Goal: Task Accomplishment & Management: Manage account settings

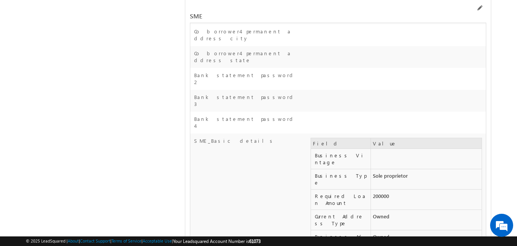
scroll to position [12754, 0]
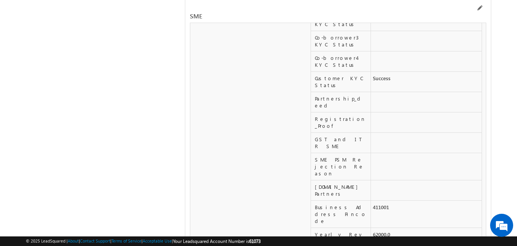
click at [480, 7] on span at bounding box center [479, 8] width 6 height 6
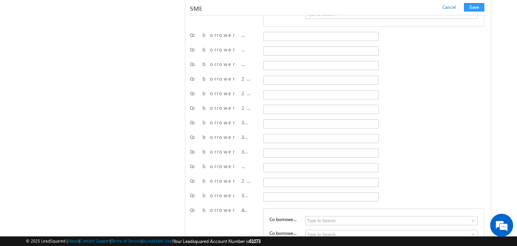
scroll to position [11315, 0]
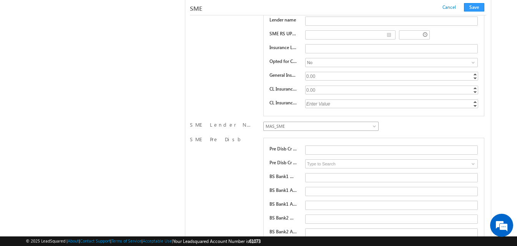
click at [337, 128] on span "MAS_SME" at bounding box center [319, 126] width 112 height 7
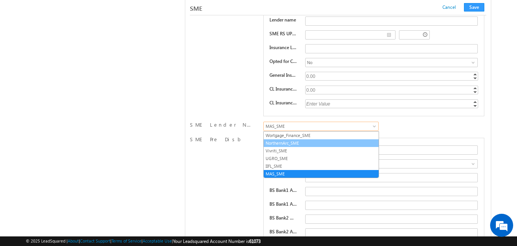
click at [297, 144] on link "NorthernArc_SME" at bounding box center [320, 143] width 115 height 7
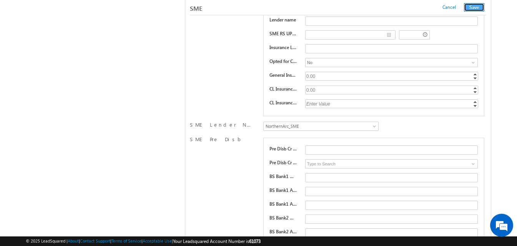
click at [476, 6] on button "Save" at bounding box center [474, 7] width 20 height 8
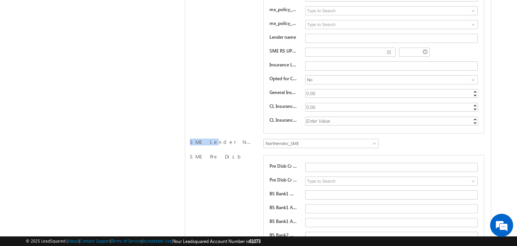
scroll to position [0, 0]
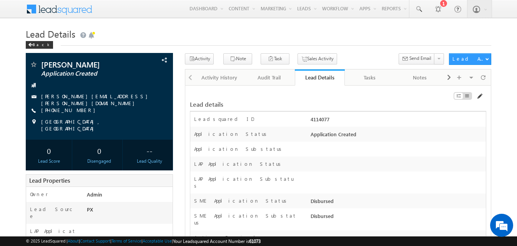
click at [479, 96] on span at bounding box center [479, 96] width 6 height 6
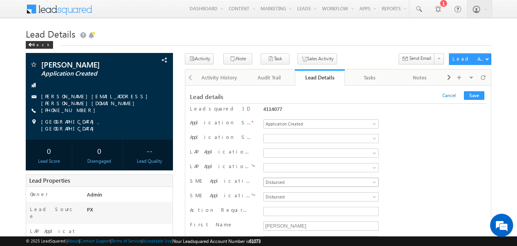
click at [303, 185] on span "Disbursed" at bounding box center [319, 182] width 112 height 7
click at [297, 199] on span at bounding box center [319, 197] width 112 height 7
click at [474, 97] on button "Save" at bounding box center [474, 95] width 20 height 8
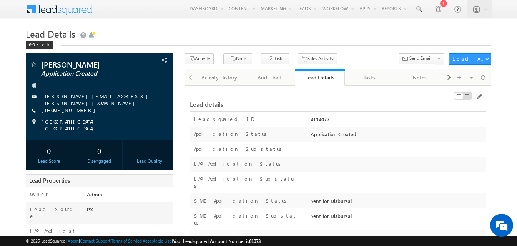
click at [317, 119] on div "4114077" at bounding box center [396, 121] width 177 height 11
copy div "4114077"
